Goal: Task Accomplishment & Management: Manage account settings

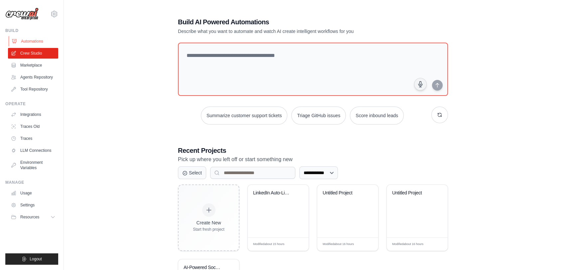
click at [35, 44] on link "Automations" at bounding box center [34, 41] width 50 height 11
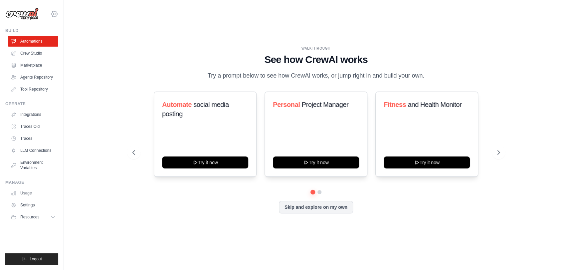
click at [55, 16] on icon at bounding box center [54, 14] width 8 height 8
click at [69, 40] on span "Settings" at bounding box center [82, 41] width 53 height 7
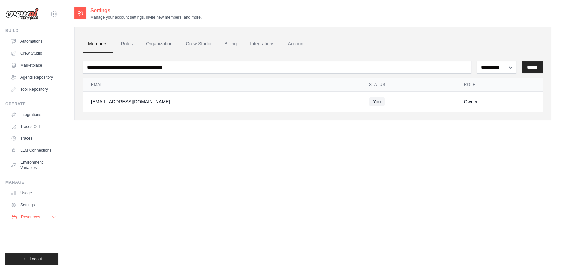
click at [48, 217] on button "Resources" at bounding box center [34, 217] width 50 height 11
click at [79, 16] on icon at bounding box center [80, 13] width 7 height 7
click at [22, 17] on img at bounding box center [21, 14] width 33 height 13
click at [16, 14] on img at bounding box center [21, 14] width 33 height 13
click at [35, 193] on link "Usage" at bounding box center [34, 193] width 50 height 11
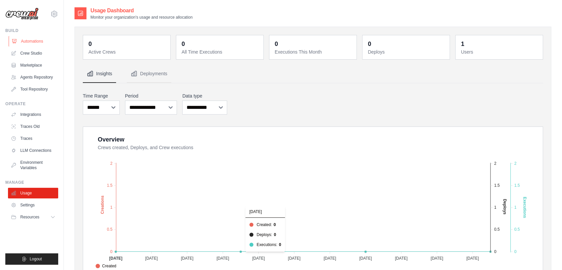
click at [34, 42] on link "Automations" at bounding box center [34, 41] width 50 height 11
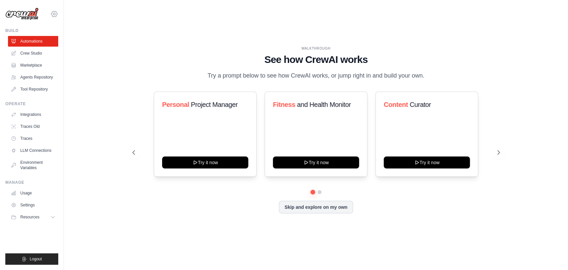
click at [53, 13] on icon at bounding box center [54, 14] width 2 height 2
click at [70, 38] on span "Settings" at bounding box center [82, 41] width 53 height 7
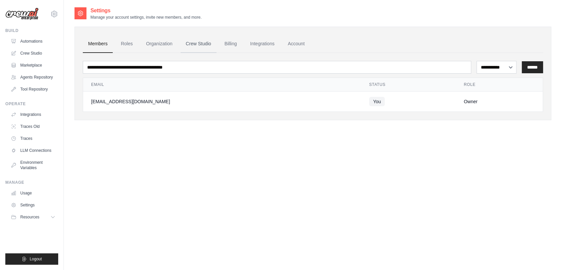
click at [203, 44] on link "Crew Studio" at bounding box center [199, 44] width 36 height 18
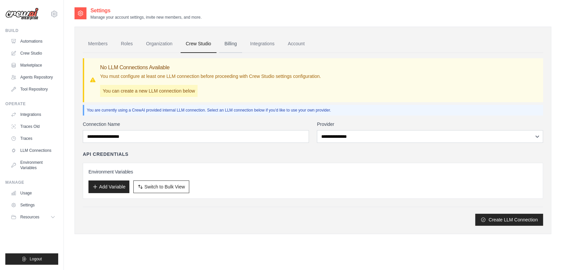
click at [234, 43] on link "Billing" at bounding box center [230, 44] width 23 height 18
